Goal: Task Accomplishment & Management: Manage account settings

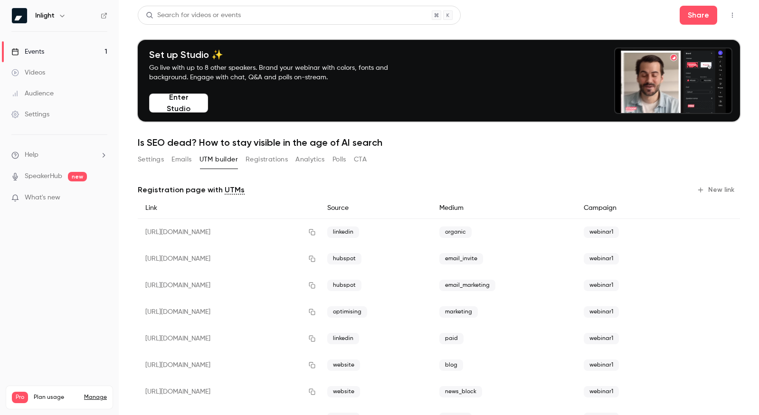
click at [64, 50] on link "Events 1" at bounding box center [59, 51] width 119 height 21
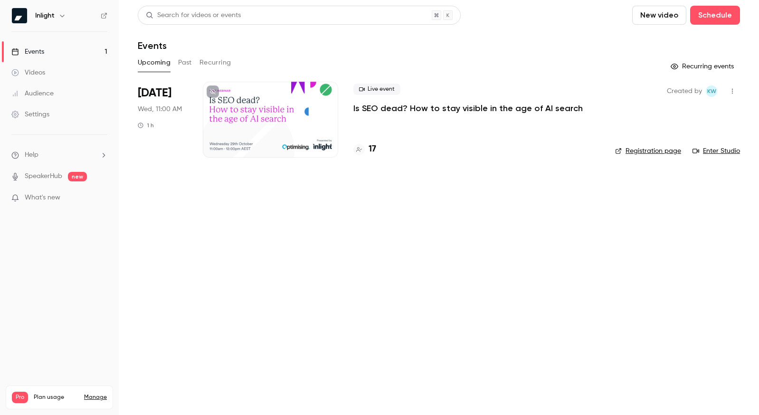
click at [261, 127] on div at bounding box center [270, 120] width 135 height 76
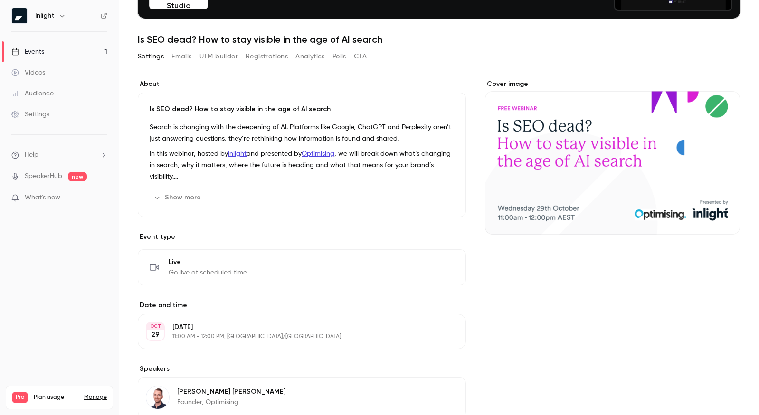
scroll to position [307, 0]
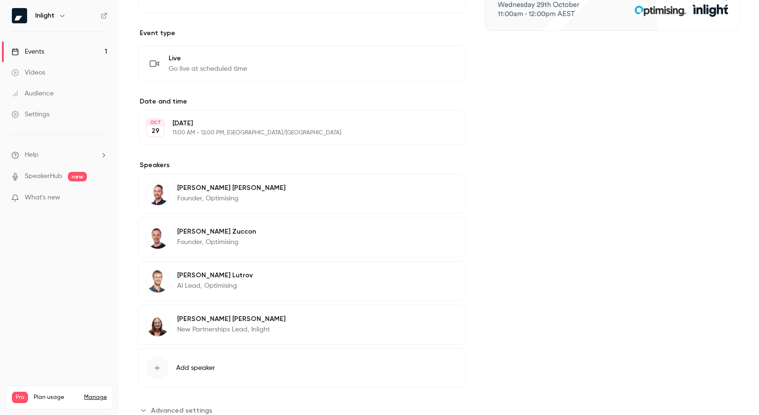
click at [268, 195] on div "[PERSON_NAME] Founder, Optimising Edit" at bounding box center [302, 194] width 328 height 40
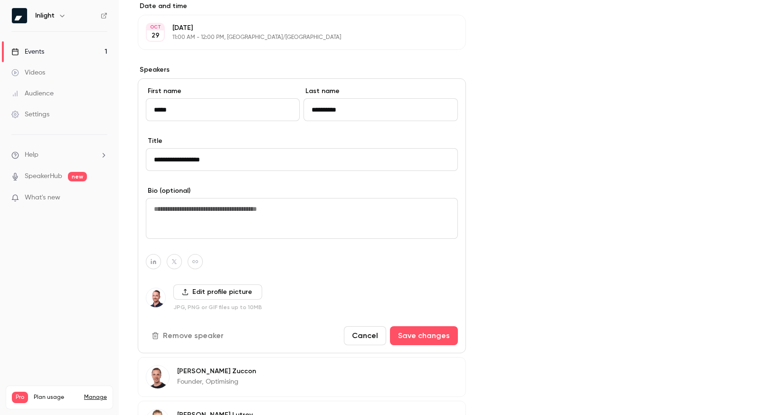
scroll to position [436, 0]
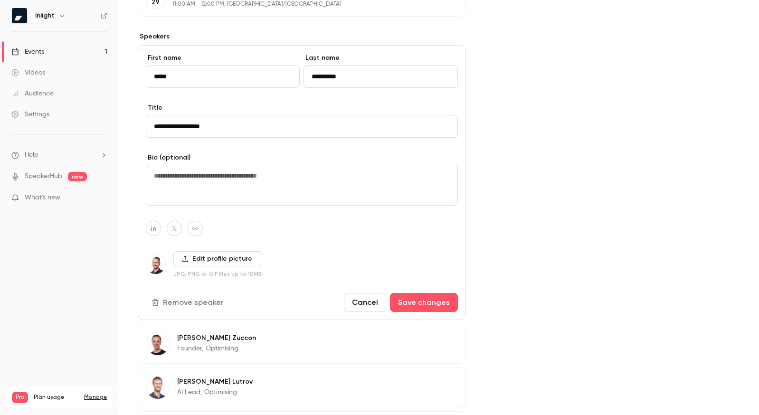
click at [512, 140] on div "Cover image" at bounding box center [612, 136] width 255 height 778
click at [44, 175] on link "SpeakerHub" at bounding box center [44, 176] width 38 height 10
click at [56, 118] on link "Settings" at bounding box center [59, 114] width 119 height 21
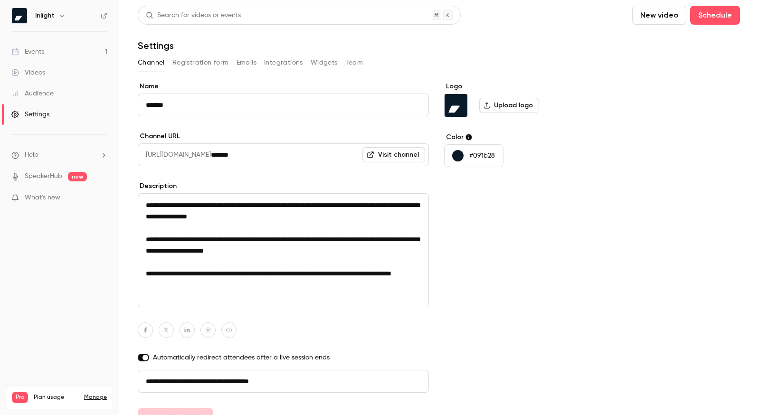
click at [356, 59] on button "Team" at bounding box center [354, 62] width 18 height 15
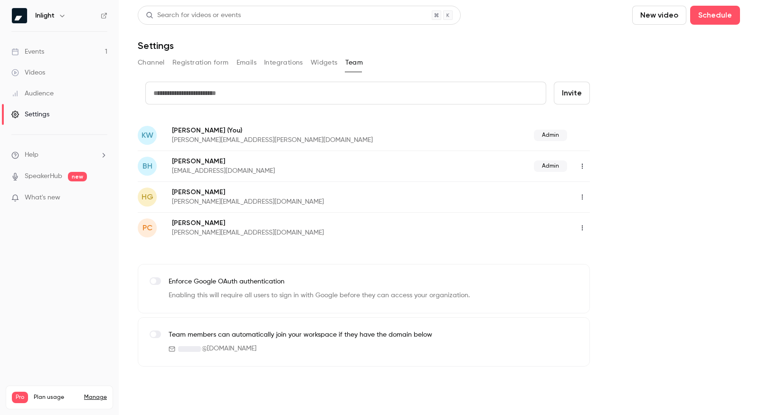
click at [50, 45] on link "Events 1" at bounding box center [59, 51] width 119 height 21
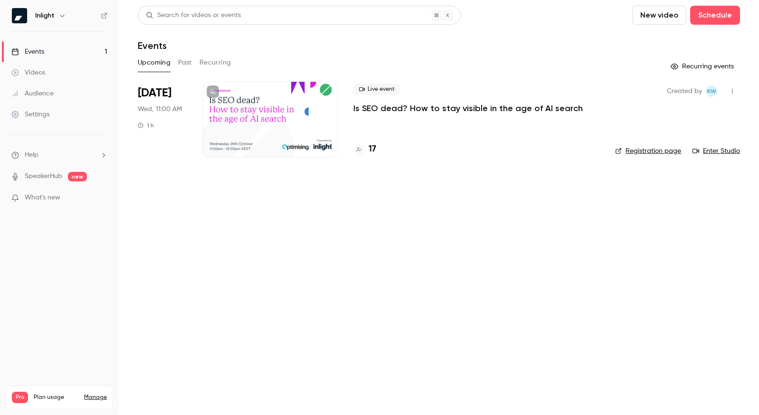
click at [222, 100] on div at bounding box center [270, 120] width 135 height 76
